Goal: Task Accomplishment & Management: Use online tool/utility

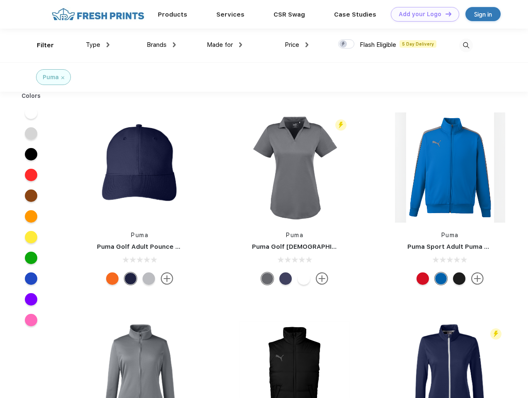
click at [422, 14] on link "Add your Logo Design Tool" at bounding box center [425, 14] width 68 height 15
click at [0, 0] on div "Design Tool" at bounding box center [0, 0] width 0 height 0
click at [445, 14] on link "Add your Logo Design Tool" at bounding box center [425, 14] width 68 height 15
click at [40, 45] on div "Filter" at bounding box center [45, 46] width 17 height 10
click at [98, 45] on span "Type" at bounding box center [93, 44] width 15 height 7
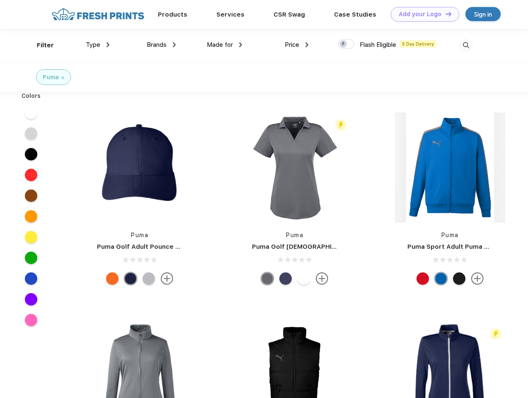
click at [161, 45] on span "Brands" at bounding box center [157, 44] width 20 height 7
click at [225, 45] on span "Made for" at bounding box center [220, 44] width 26 height 7
click at [297, 45] on span "Price" at bounding box center [292, 44] width 15 height 7
click at [347, 44] on div at bounding box center [346, 43] width 16 height 9
click at [344, 44] on input "checkbox" at bounding box center [340, 41] width 5 height 5
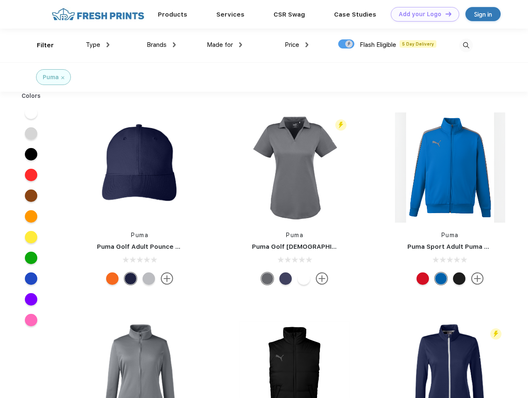
click at [466, 45] on img at bounding box center [467, 46] width 14 height 14
